Goal: Entertainment & Leisure: Consume media (video, audio)

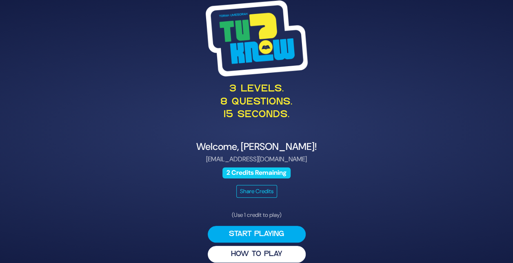
scroll to position [9, 0]
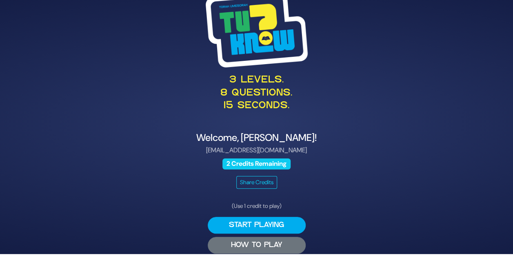
click at [268, 242] on button "HOW TO PLAY" at bounding box center [257, 245] width 98 height 17
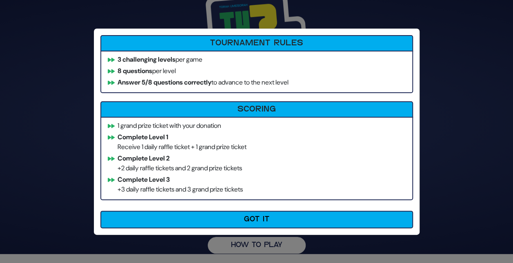
click at [60, 46] on div "How to Play Tournament Rules 3 challenging levels per game 8 questions per leve…" at bounding box center [256, 131] width 513 height 263
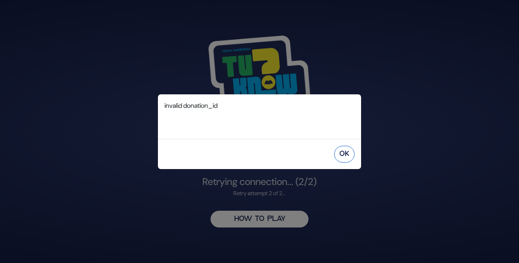
click at [346, 157] on button "OK" at bounding box center [344, 154] width 20 height 17
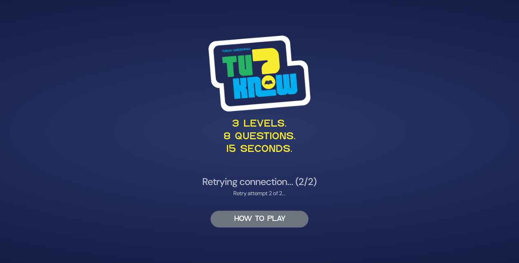
click at [277, 221] on button "HOW TO PLAY" at bounding box center [260, 219] width 98 height 17
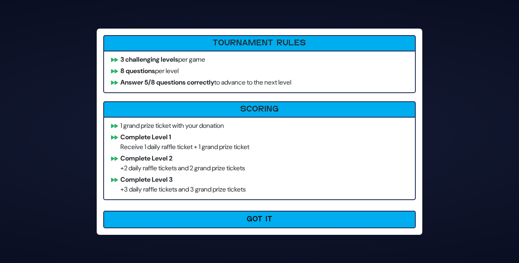
click at [277, 221] on button "Got It" at bounding box center [259, 220] width 313 height 18
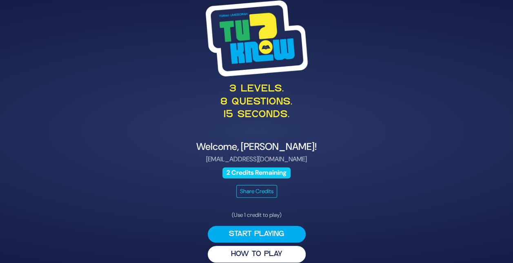
scroll to position [9, 0]
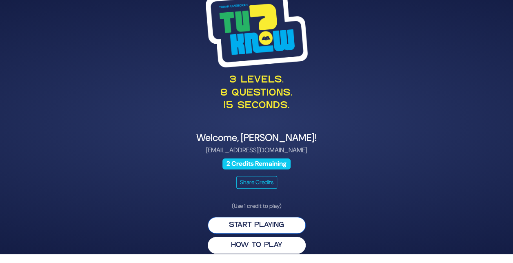
click at [247, 218] on button "Start Playing" at bounding box center [257, 225] width 98 height 17
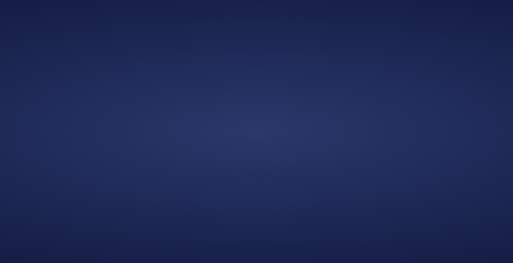
scroll to position [0, 0]
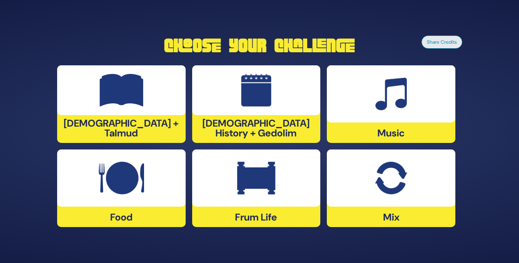
click at [118, 176] on img at bounding box center [121, 178] width 45 height 33
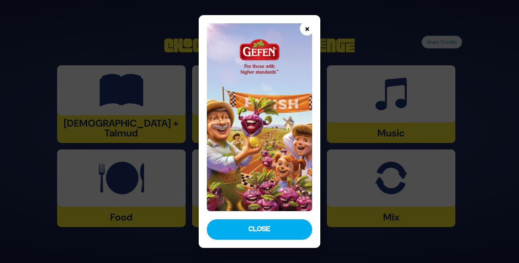
click at [305, 28] on button "×" at bounding box center [307, 28] width 14 height 14
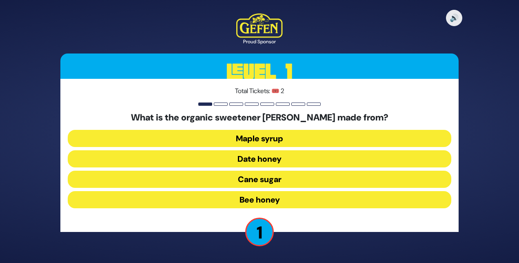
click at [251, 139] on button "Maple syrup" at bounding box center [260, 138] width 384 height 17
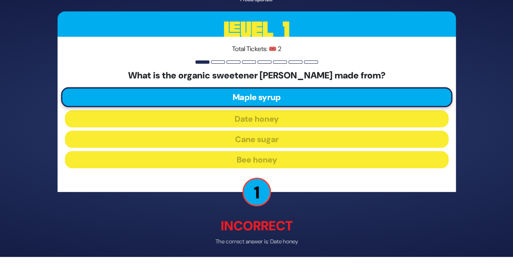
scroll to position [32, 0]
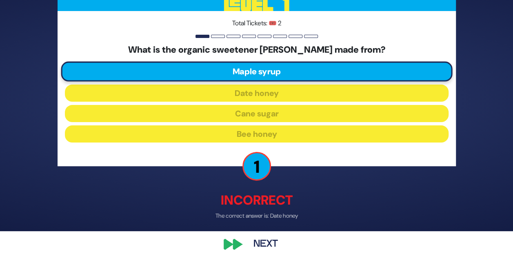
click at [260, 241] on button "Next" at bounding box center [265, 244] width 47 height 19
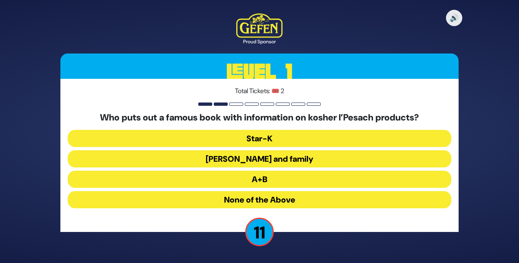
click at [242, 156] on button "Rabbi Blumenkrantz and family" at bounding box center [260, 158] width 384 height 17
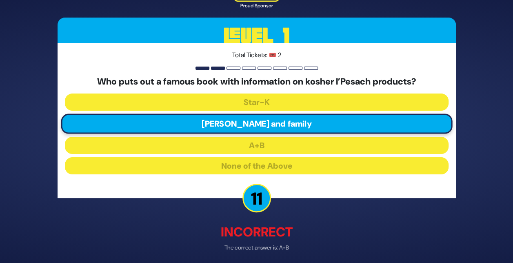
scroll to position [32, 0]
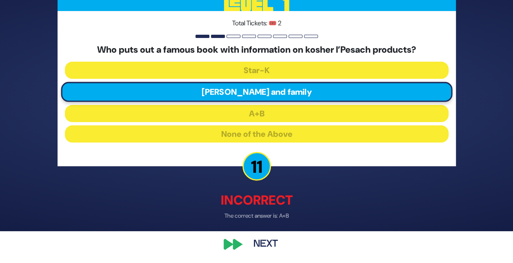
click at [267, 242] on button "Next" at bounding box center [265, 244] width 47 height 19
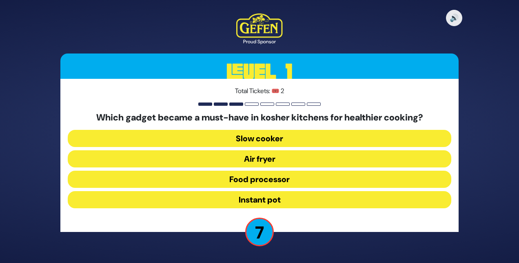
click at [254, 140] on button "Slow cooker" at bounding box center [260, 138] width 384 height 17
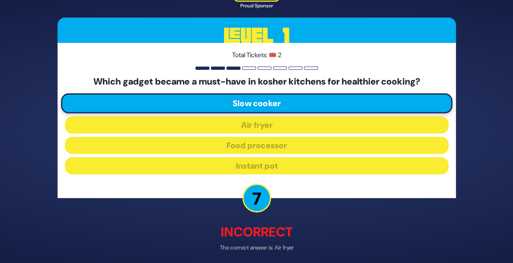
scroll to position [32, 0]
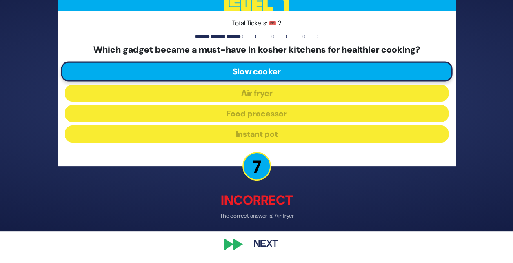
click at [264, 243] on button "Next" at bounding box center [265, 244] width 47 height 19
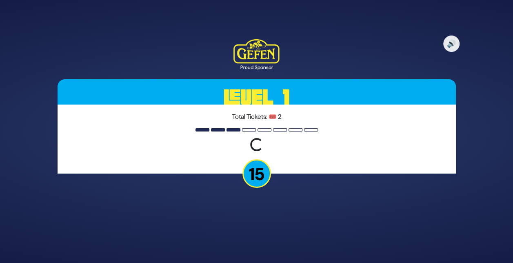
scroll to position [0, 0]
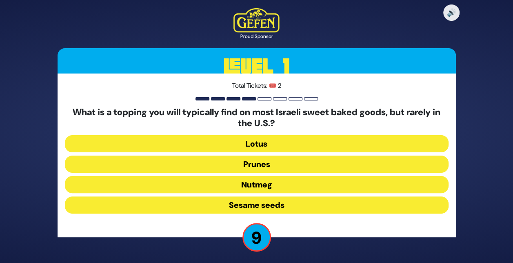
click at [260, 205] on button "Sesame seeds" at bounding box center [257, 204] width 384 height 17
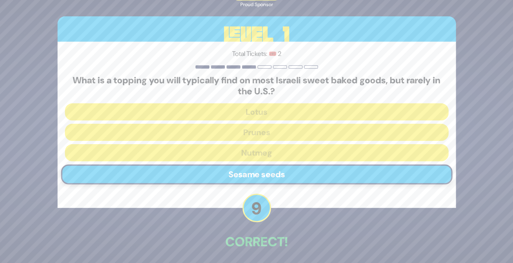
scroll to position [33, 0]
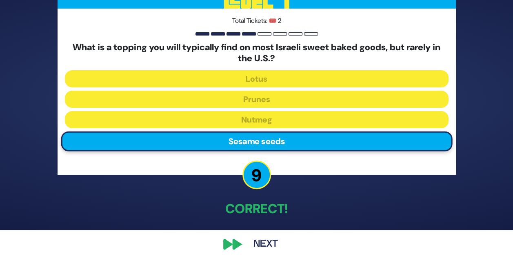
click at [262, 240] on button "Next" at bounding box center [265, 244] width 47 height 19
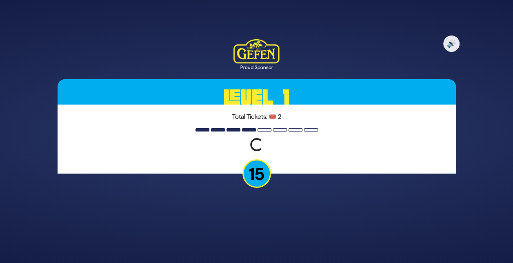
scroll to position [0, 0]
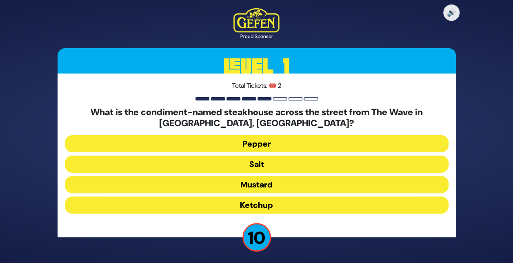
click at [253, 160] on button "Salt" at bounding box center [257, 164] width 384 height 17
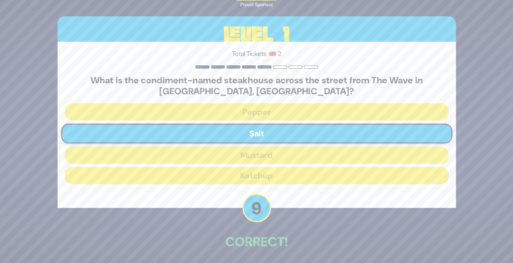
scroll to position [33, 0]
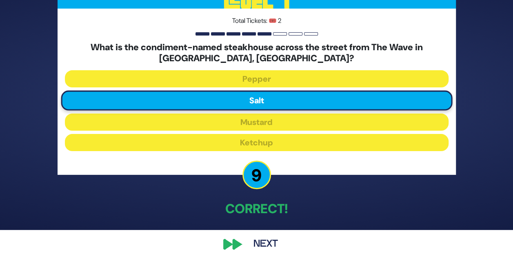
click at [261, 243] on button "Next" at bounding box center [265, 244] width 47 height 19
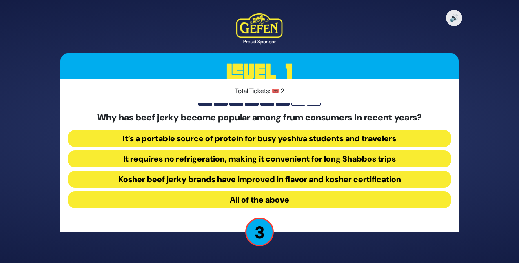
click at [250, 198] on button "All of the above" at bounding box center [260, 199] width 384 height 17
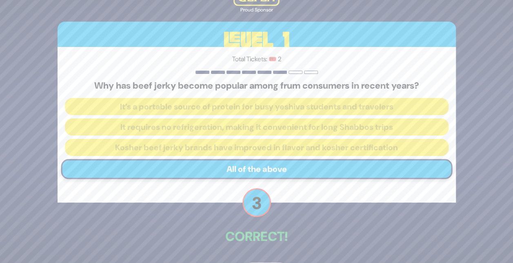
scroll to position [28, 0]
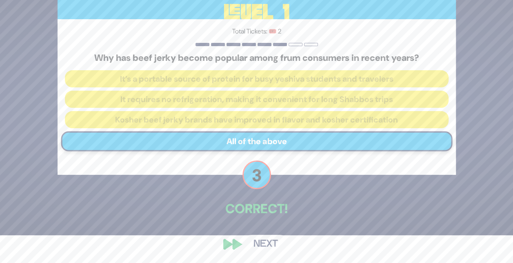
click at [266, 240] on button "Next" at bounding box center [265, 244] width 47 height 19
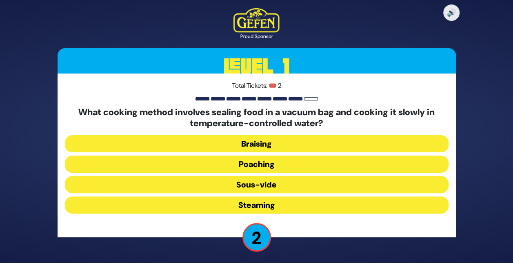
click at [247, 163] on button "Poaching" at bounding box center [257, 164] width 384 height 17
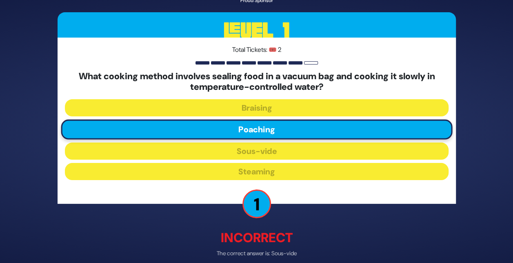
scroll to position [38, 0]
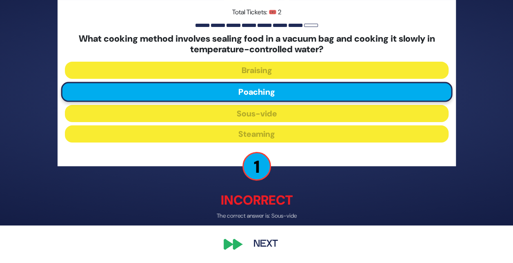
click at [265, 243] on button "Next" at bounding box center [265, 243] width 47 height 19
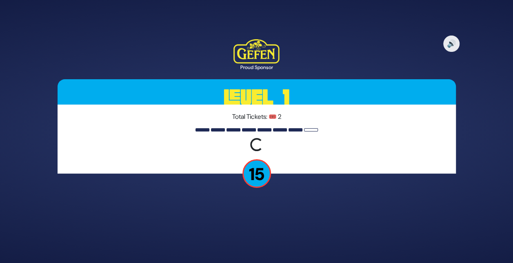
scroll to position [0, 0]
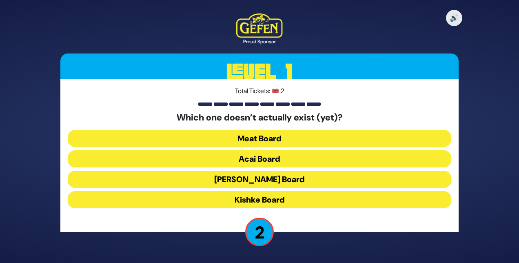
click at [255, 151] on button "Acai Board" at bounding box center [260, 158] width 384 height 17
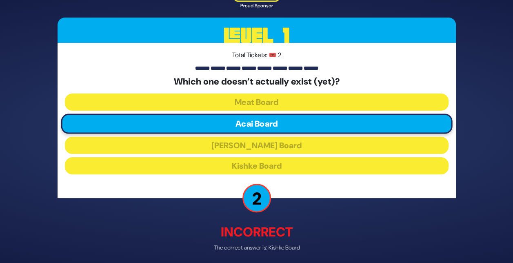
scroll to position [32, 0]
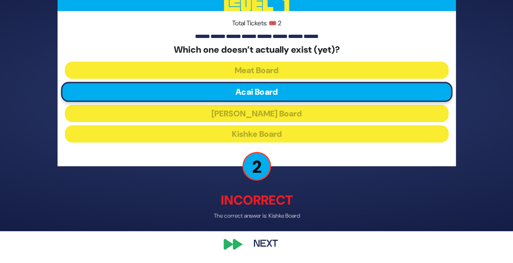
click at [270, 241] on button "Next" at bounding box center [265, 244] width 47 height 19
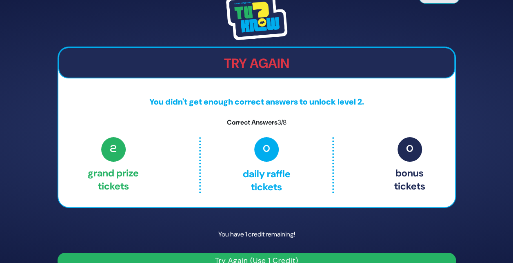
scroll to position [15, 0]
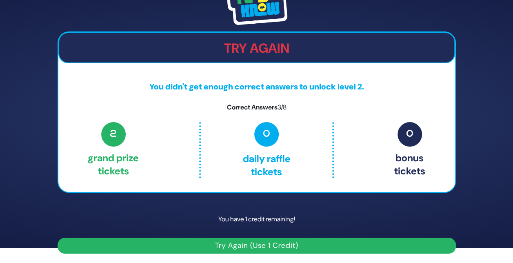
click at [276, 247] on button "Try Again (Use 1 Credit)" at bounding box center [257, 246] width 399 height 16
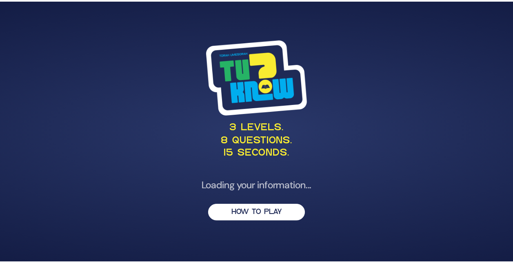
scroll to position [9, 0]
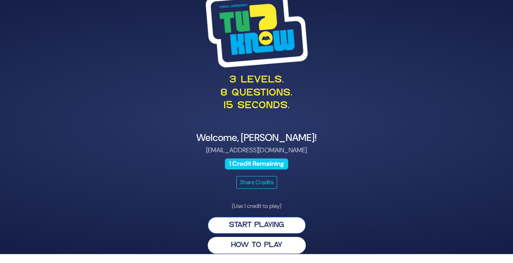
click at [250, 223] on button "Start Playing" at bounding box center [257, 225] width 98 height 17
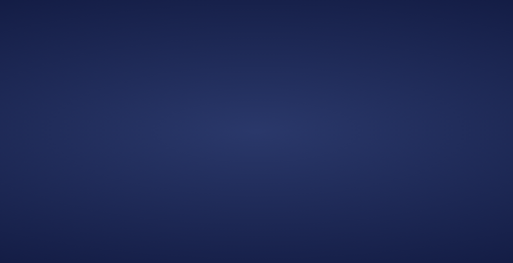
scroll to position [0, 0]
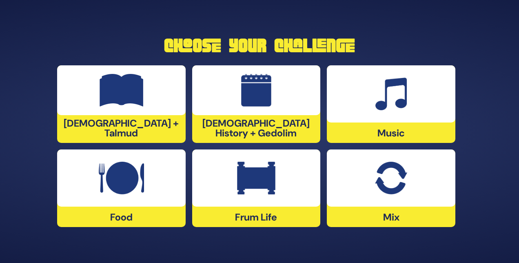
click at [262, 176] on img at bounding box center [256, 178] width 38 height 33
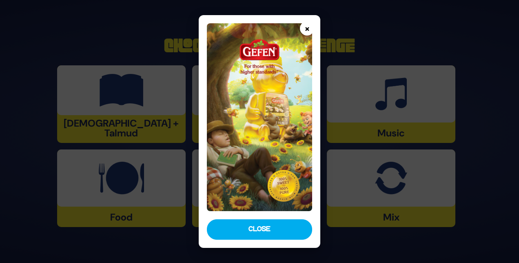
click at [307, 25] on button "×" at bounding box center [307, 28] width 14 height 14
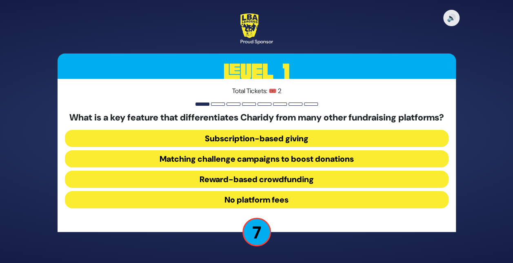
click at [242, 203] on button "No platform fees" at bounding box center [257, 199] width 384 height 17
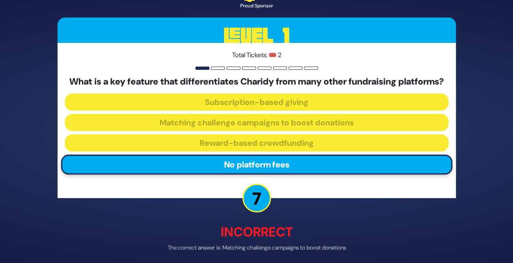
scroll to position [38, 0]
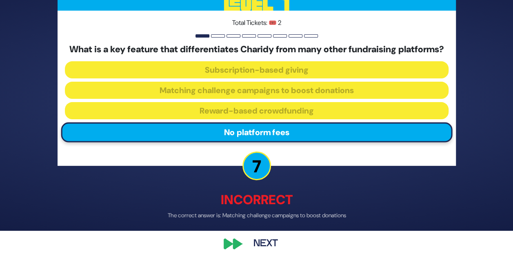
click at [263, 243] on button "Next" at bounding box center [265, 243] width 47 height 19
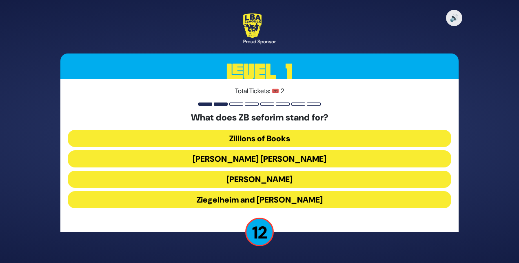
click at [245, 157] on button "Zundel Berman" at bounding box center [260, 158] width 384 height 17
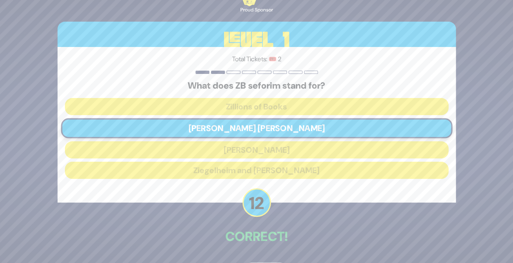
scroll to position [28, 0]
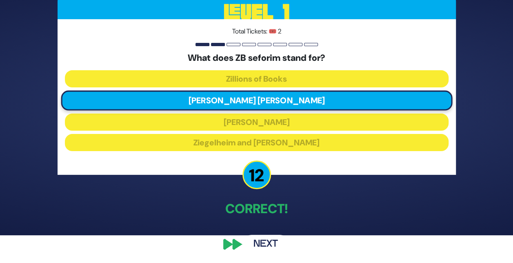
click at [264, 239] on button "Next" at bounding box center [265, 244] width 47 height 19
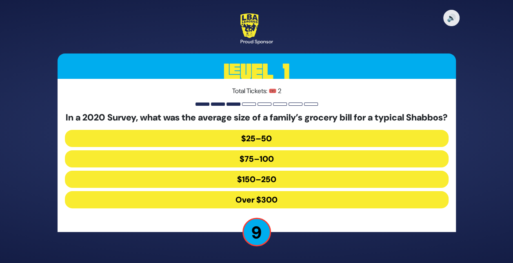
click at [256, 184] on button "$150–250" at bounding box center [257, 179] width 384 height 17
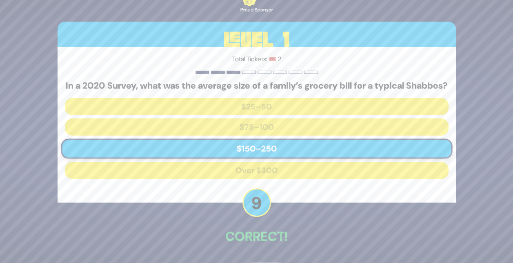
scroll to position [33, 0]
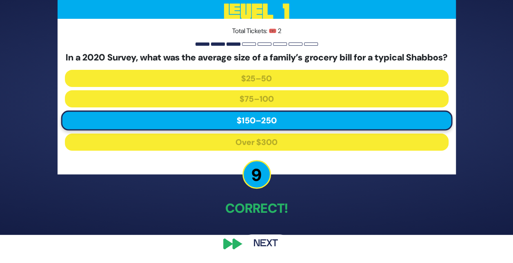
click at [266, 244] on button "Next" at bounding box center [265, 243] width 47 height 19
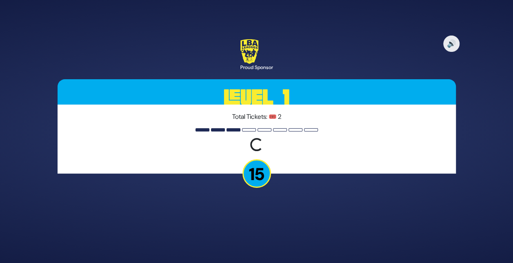
scroll to position [0, 0]
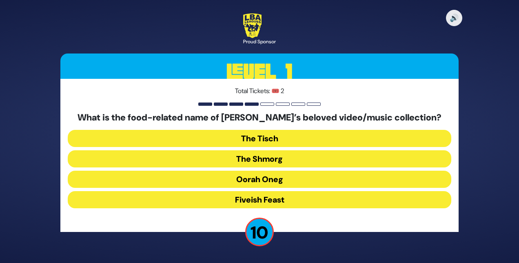
click at [261, 157] on button "The Shmorg" at bounding box center [260, 158] width 384 height 17
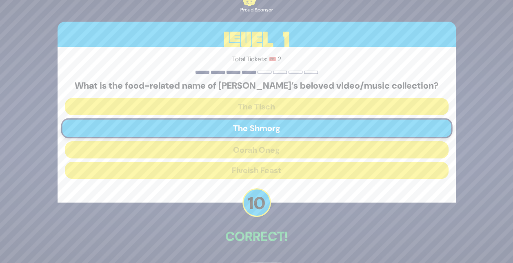
scroll to position [28, 0]
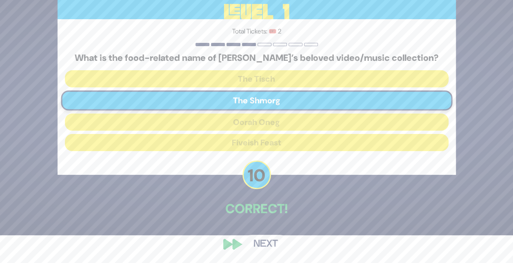
click at [269, 240] on button "Next" at bounding box center [265, 244] width 47 height 19
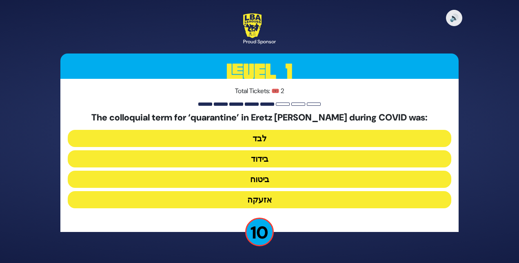
click at [258, 156] on button "בידוד" at bounding box center [260, 158] width 384 height 17
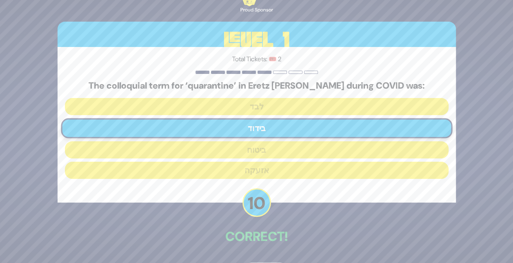
scroll to position [28, 0]
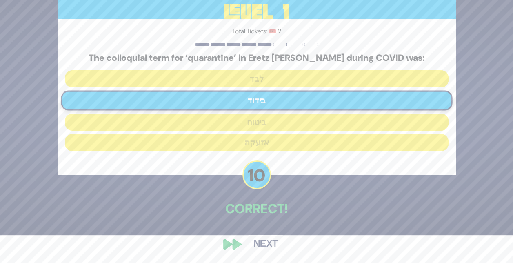
click at [262, 243] on button "Next" at bounding box center [265, 244] width 47 height 19
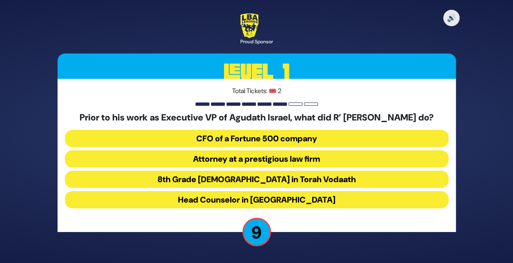
click at [228, 161] on button "Attorney at a prestigious law firm" at bounding box center [257, 158] width 384 height 17
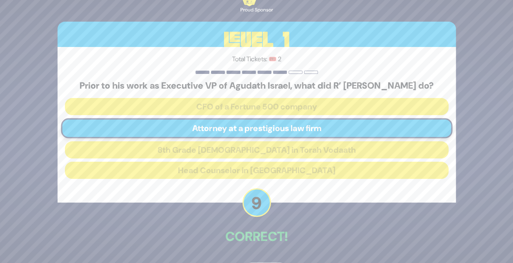
scroll to position [33, 0]
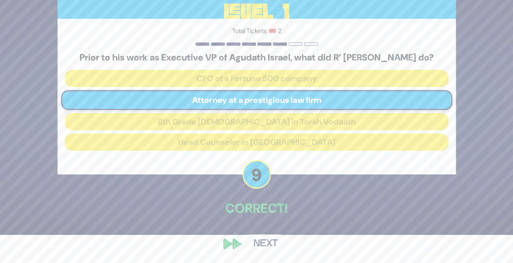
click at [266, 243] on button "Next" at bounding box center [265, 243] width 47 height 19
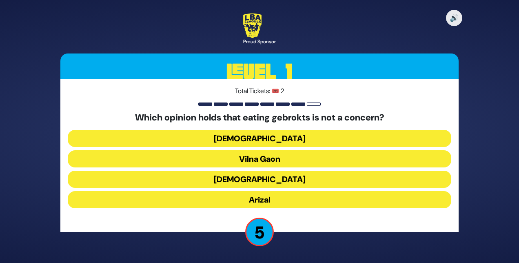
click at [261, 177] on button "Rama" at bounding box center [260, 179] width 384 height 17
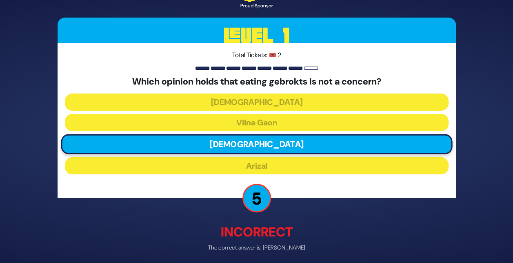
scroll to position [32, 0]
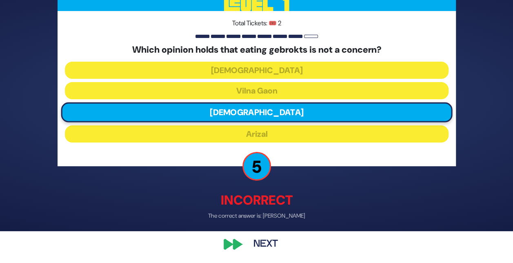
click at [266, 241] on button "Next" at bounding box center [265, 244] width 47 height 19
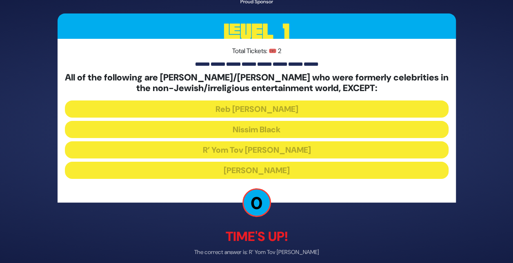
scroll to position [36, 0]
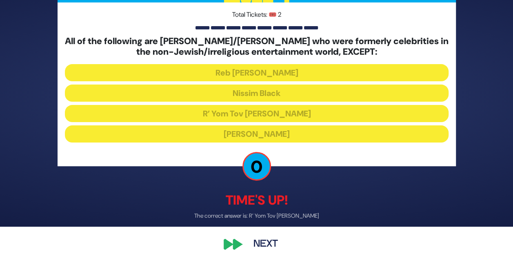
click at [263, 240] on button "Next" at bounding box center [265, 243] width 47 height 19
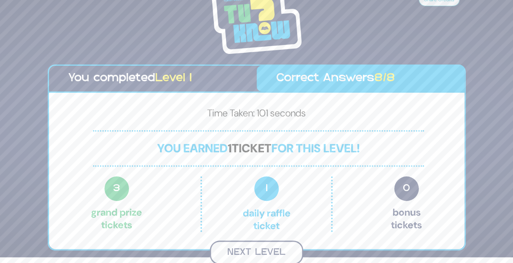
scroll to position [4, 0]
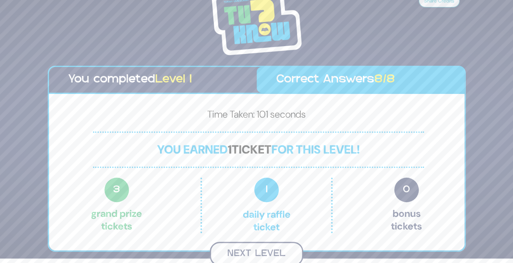
click at [243, 254] on button "Next Level" at bounding box center [257, 254] width 94 height 24
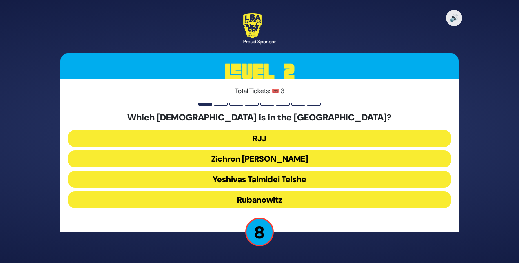
click at [254, 197] on button "Rubanowitz" at bounding box center [260, 199] width 384 height 17
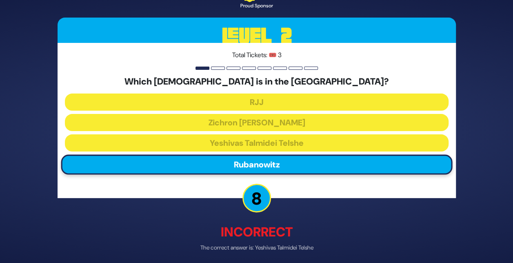
scroll to position [32, 0]
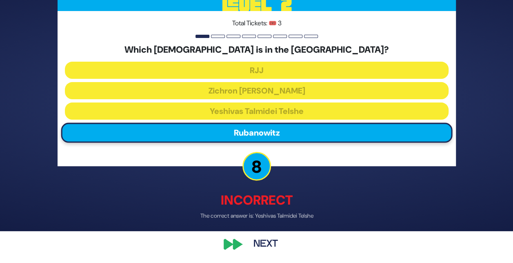
click at [267, 241] on button "Next" at bounding box center [265, 244] width 47 height 19
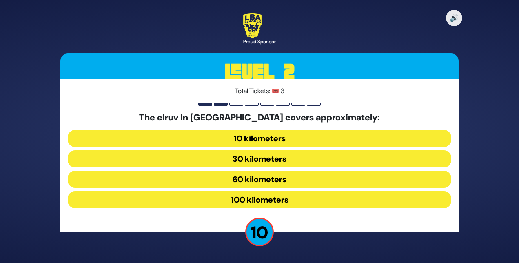
click at [267, 176] on button "60 kilometers" at bounding box center [260, 179] width 384 height 17
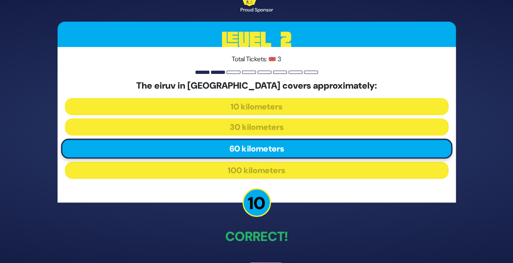
scroll to position [28, 0]
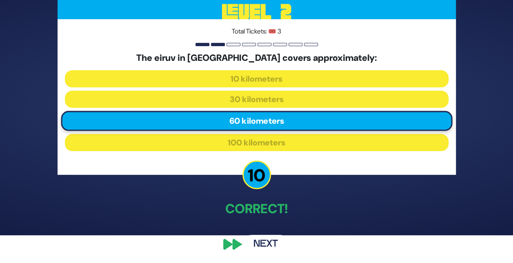
click at [272, 241] on button "Next" at bounding box center [265, 244] width 47 height 19
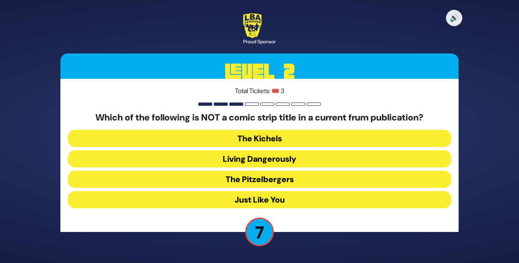
click at [265, 156] on button "Living Dangerously" at bounding box center [260, 158] width 384 height 17
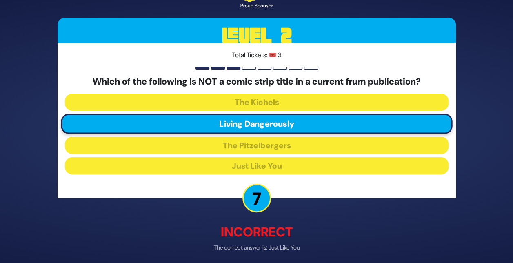
scroll to position [32, 0]
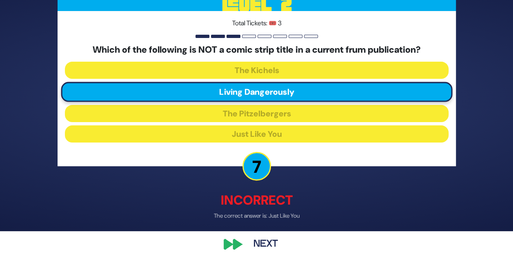
click at [266, 240] on button "Next" at bounding box center [265, 244] width 47 height 19
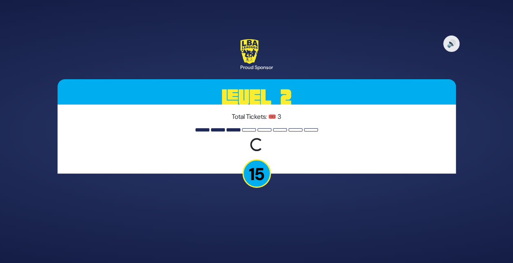
scroll to position [0, 0]
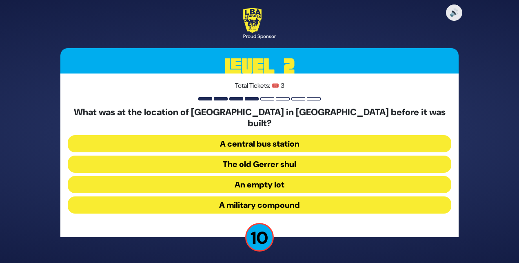
click at [247, 196] on button "A military compound" at bounding box center [260, 204] width 384 height 17
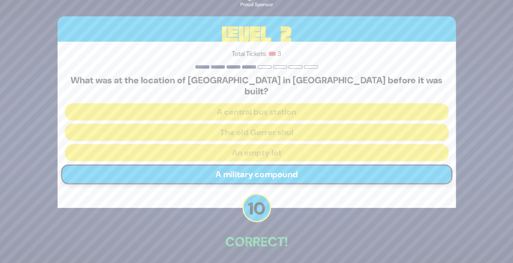
scroll to position [28, 0]
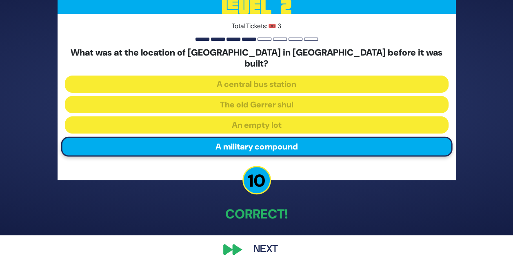
click at [263, 243] on button "Next" at bounding box center [265, 249] width 47 height 19
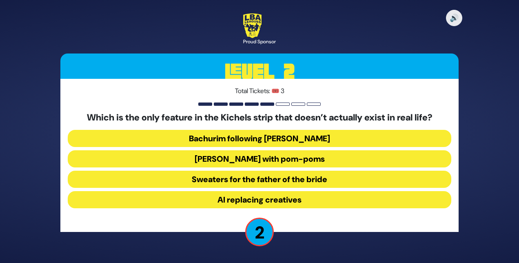
click at [236, 156] on button "Yarmulkes with pom-poms" at bounding box center [260, 158] width 384 height 17
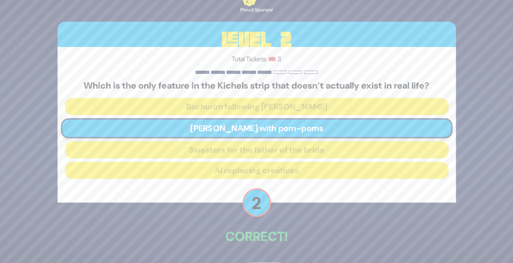
scroll to position [28, 0]
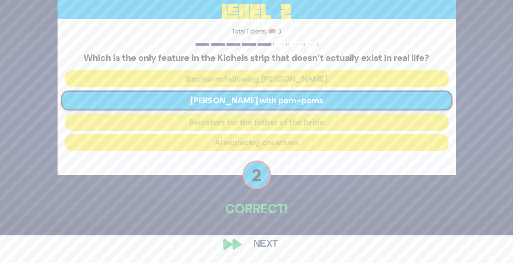
click at [267, 243] on button "Next" at bounding box center [265, 244] width 47 height 19
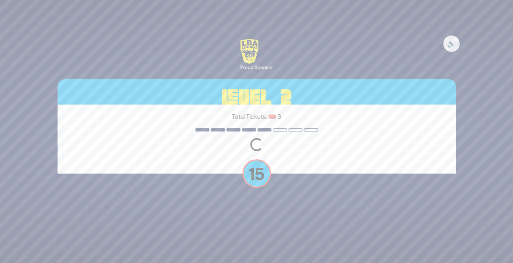
scroll to position [0, 0]
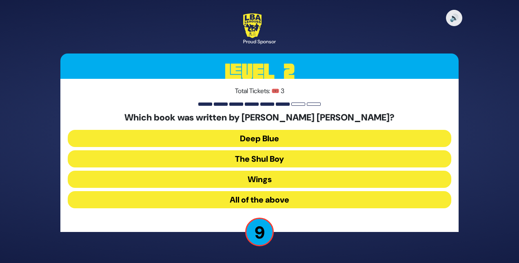
click at [234, 195] on button "All of the above" at bounding box center [260, 199] width 384 height 17
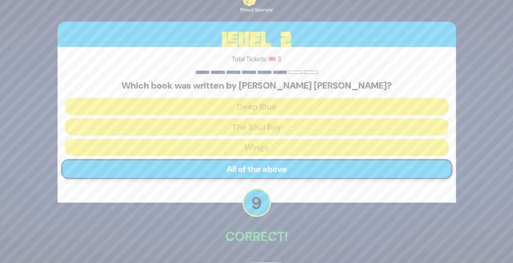
scroll to position [28, 0]
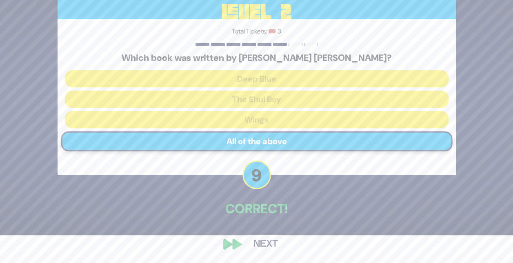
click at [258, 243] on button "Next" at bounding box center [265, 244] width 47 height 19
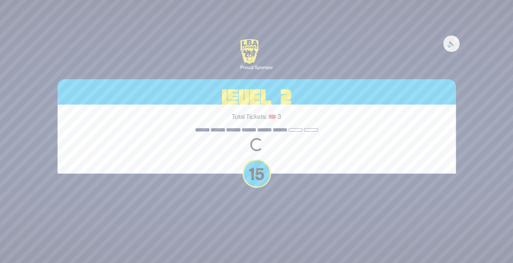
scroll to position [0, 0]
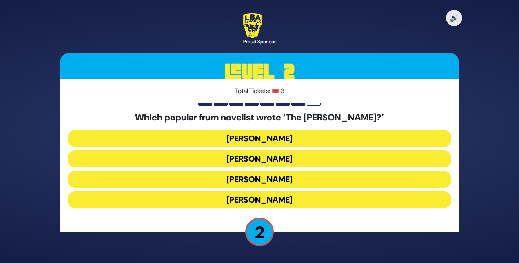
click at [281, 177] on button "Yair Weinstock" at bounding box center [260, 179] width 384 height 17
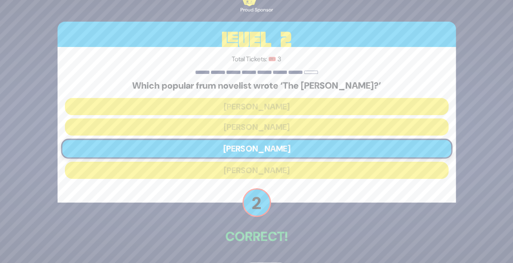
scroll to position [28, 0]
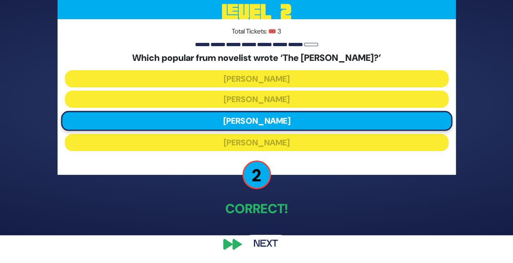
click at [267, 242] on button "Next" at bounding box center [265, 244] width 47 height 19
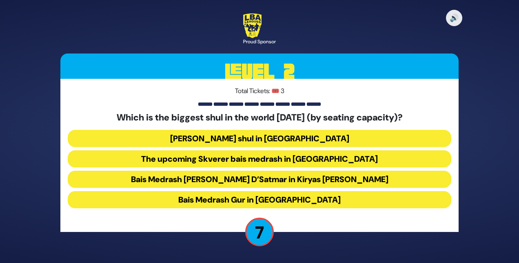
click at [229, 136] on button "Belzer shul in Yerushalayim" at bounding box center [260, 138] width 384 height 17
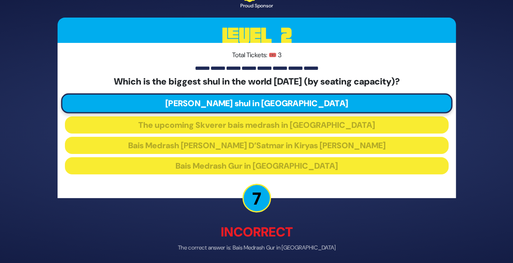
scroll to position [32, 0]
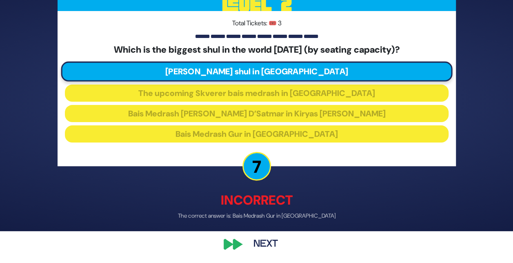
click at [267, 245] on button "Next" at bounding box center [265, 244] width 47 height 19
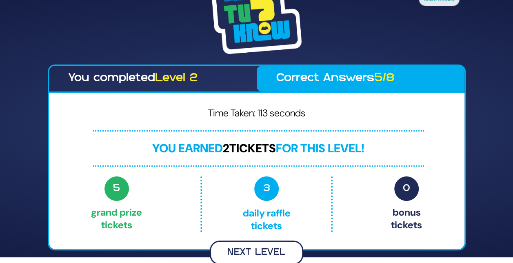
scroll to position [4, 0]
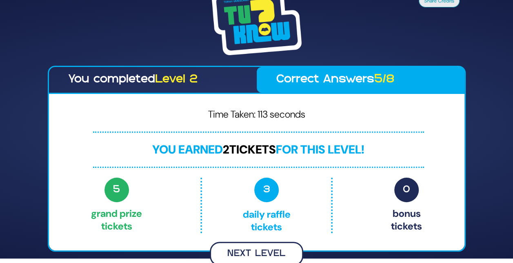
click at [273, 250] on button "Next Level" at bounding box center [257, 254] width 94 height 24
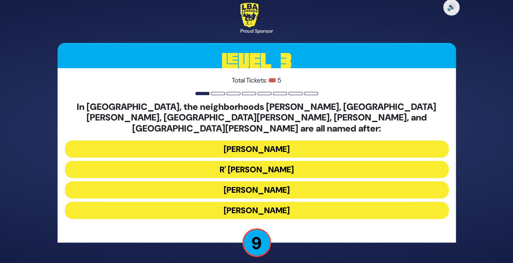
click at [239, 181] on button "Moses Montefiore" at bounding box center [257, 189] width 384 height 17
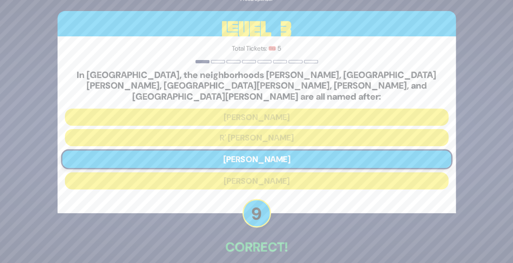
scroll to position [33, 0]
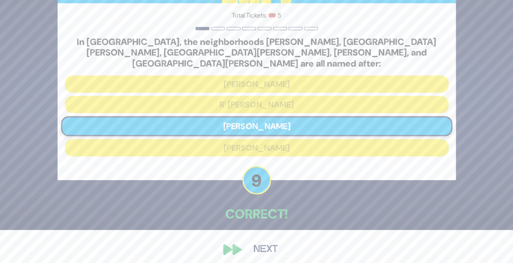
click at [258, 245] on button "Next" at bounding box center [265, 249] width 47 height 19
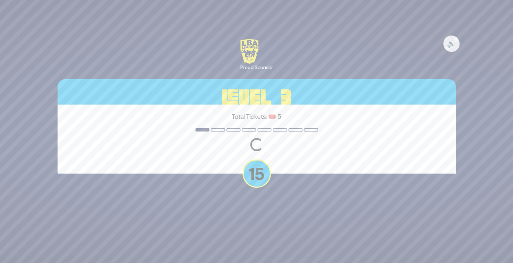
scroll to position [0, 0]
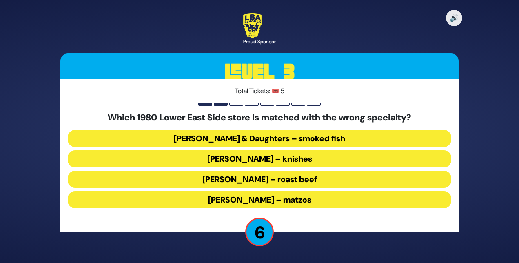
click at [262, 175] on button "Ratner’s – roast beef" at bounding box center [260, 179] width 384 height 17
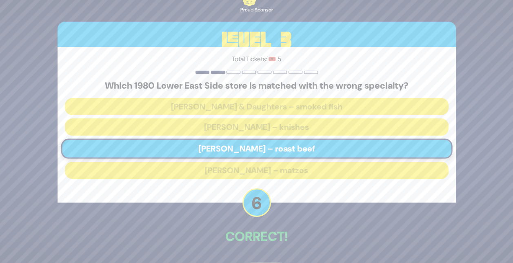
scroll to position [28, 0]
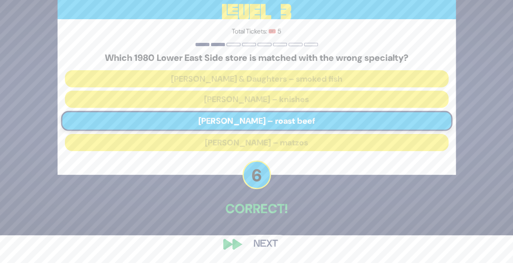
click at [267, 240] on button "Next" at bounding box center [265, 244] width 47 height 19
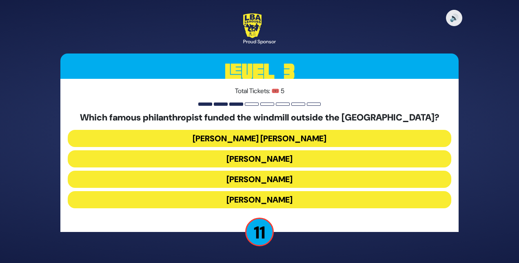
click at [248, 198] on button "Moses Montefiore" at bounding box center [260, 199] width 384 height 17
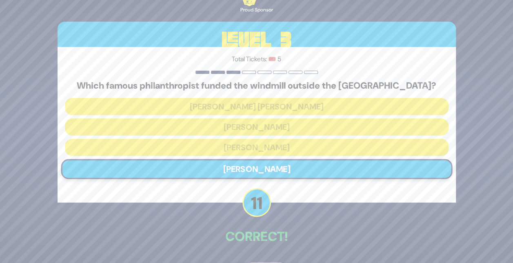
scroll to position [28, 0]
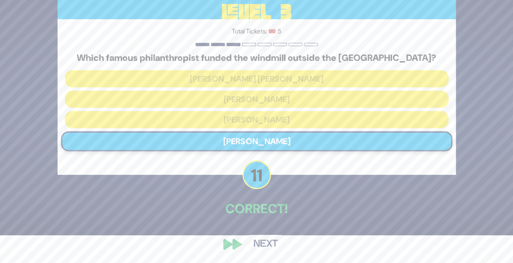
click at [265, 242] on button "Next" at bounding box center [265, 244] width 47 height 19
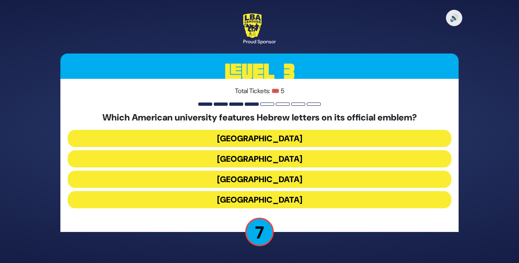
click at [241, 136] on button "Harvard University" at bounding box center [260, 138] width 384 height 17
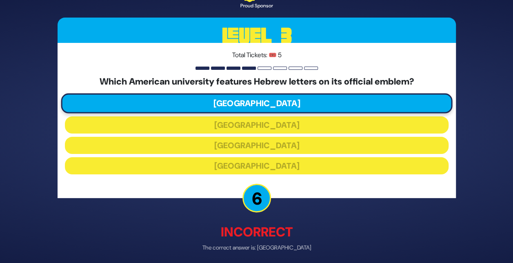
scroll to position [32, 0]
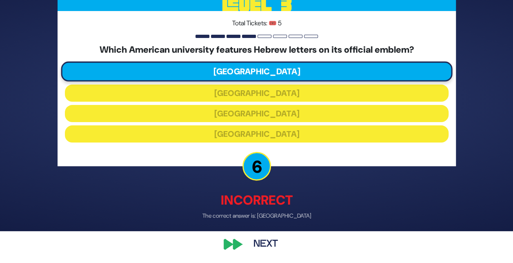
click at [264, 243] on button "Next" at bounding box center [265, 244] width 47 height 19
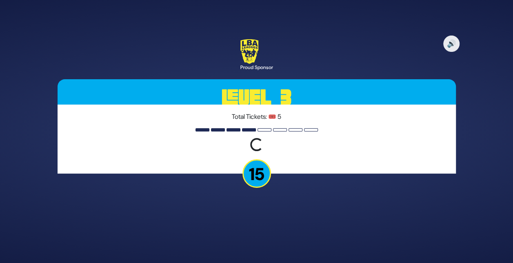
scroll to position [0, 0]
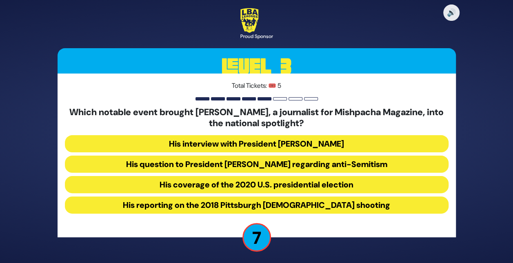
click at [253, 162] on button "His question to President Donald Trump regarding anti-Semitism" at bounding box center [257, 164] width 384 height 17
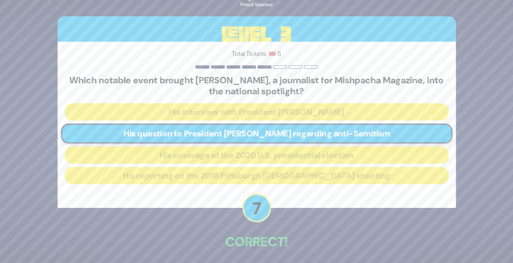
scroll to position [33, 0]
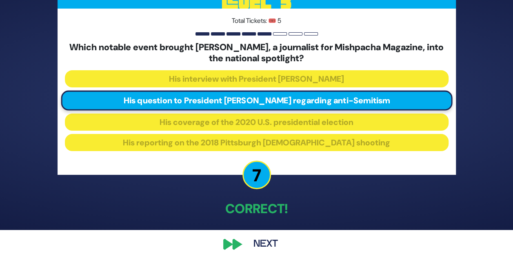
click at [261, 243] on button "Next" at bounding box center [265, 244] width 47 height 19
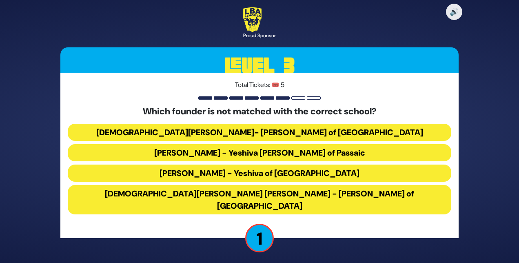
click at [217, 199] on button "Rabbi Osher Lemel Ehrenreich - Bais Yaakov of Miami" at bounding box center [260, 199] width 384 height 29
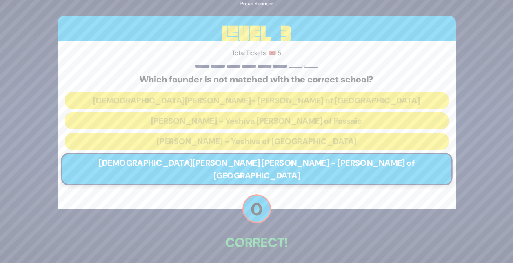
scroll to position [28, 0]
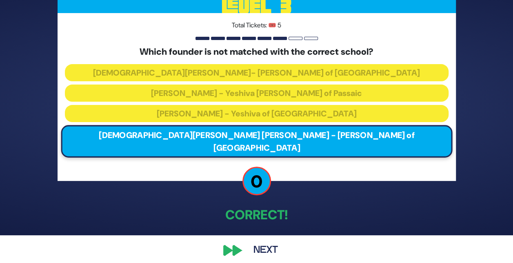
click at [258, 243] on button "Next" at bounding box center [265, 250] width 47 height 19
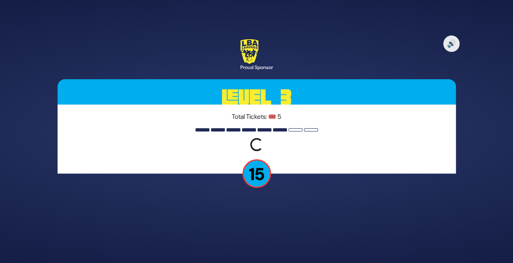
scroll to position [0, 0]
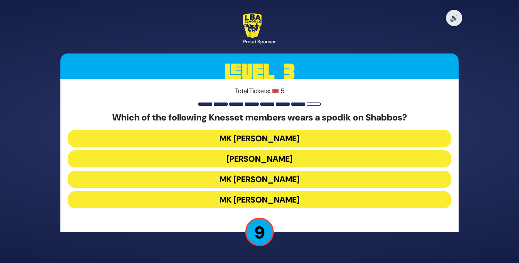
click at [247, 159] on button "MK Meir Porush" at bounding box center [260, 158] width 384 height 17
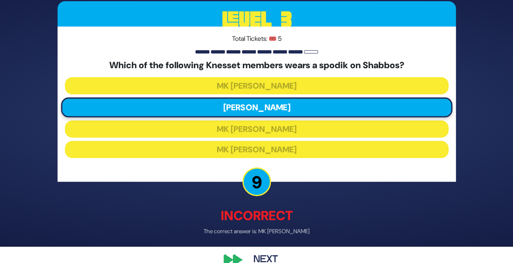
scroll to position [32, 0]
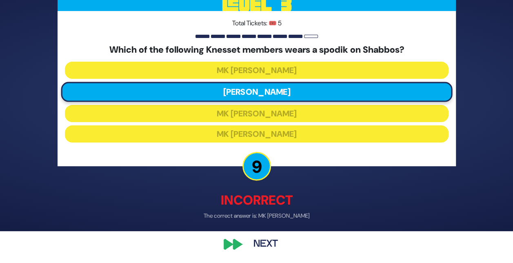
click at [261, 243] on button "Next" at bounding box center [265, 244] width 47 height 19
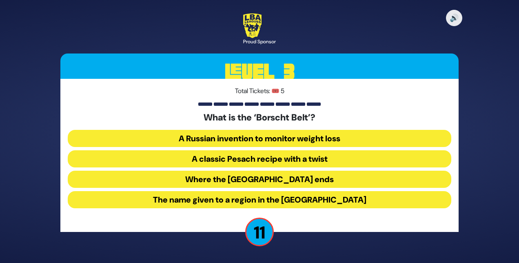
click at [219, 199] on button "The name given to a region in the Catskill Mountains" at bounding box center [260, 199] width 384 height 17
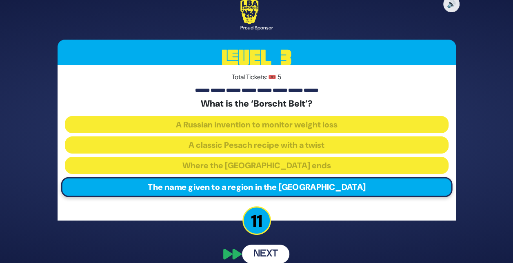
click at [219, 199] on div "Total Tickets: 🎟️ 5 What is the ‘Borscht Belt’? A Russian invention to monitor …" at bounding box center [257, 142] width 399 height 155
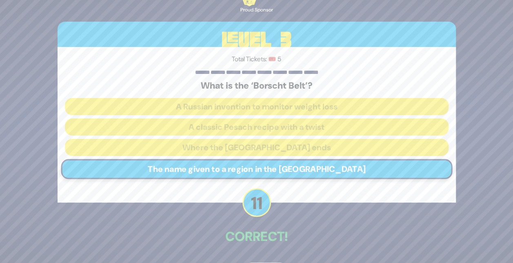
scroll to position [28, 0]
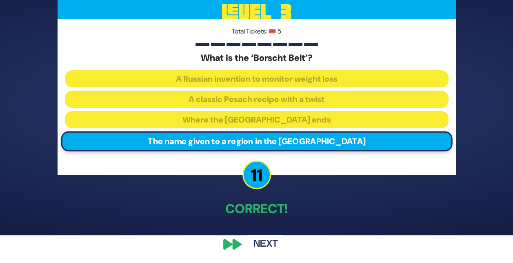
click at [267, 242] on button "Next" at bounding box center [265, 244] width 47 height 19
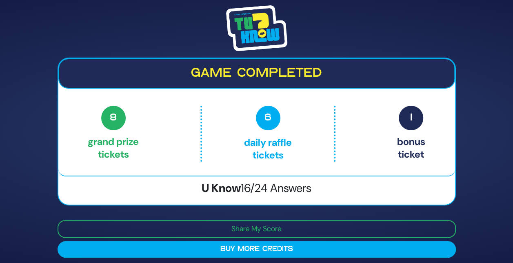
scroll to position [4, 0]
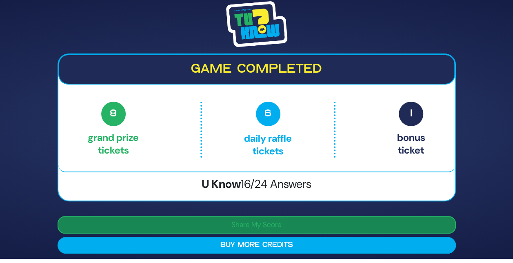
click at [257, 223] on button "Share My Score" at bounding box center [257, 225] width 399 height 18
